Goal: Navigation & Orientation: Find specific page/section

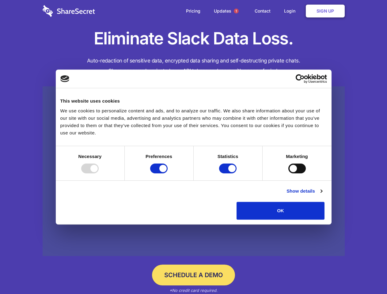
click at [99, 173] on div at bounding box center [89, 169] width 17 height 10
click at [168, 173] on input "Preferences" at bounding box center [158, 169] width 17 height 10
checkbox input "false"
click at [229, 173] on input "Statistics" at bounding box center [227, 169] width 17 height 10
checkbox input "false"
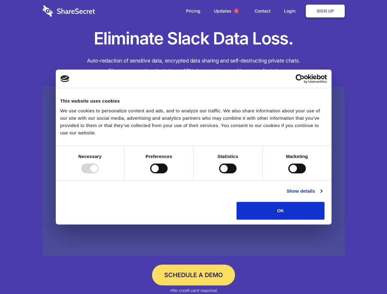
click at [288, 173] on input "Marketing" at bounding box center [296, 169] width 17 height 10
checkbox input "true"
click at [322, 195] on link "Show details" at bounding box center [305, 191] width 36 height 7
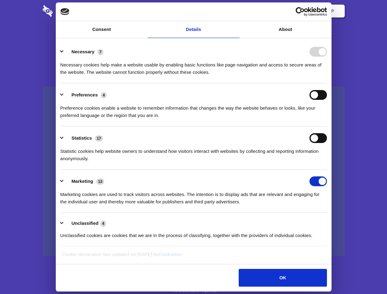
click at [327, 83] on li "Necessary 7 Necessary cookies help make a website usable by enabling basic func…" at bounding box center [193, 61] width 267 height 43
click at [236, 11] on span "1" at bounding box center [236, 11] width 5 height 5
